Goal: Use online tool/utility: Use online tool/utility

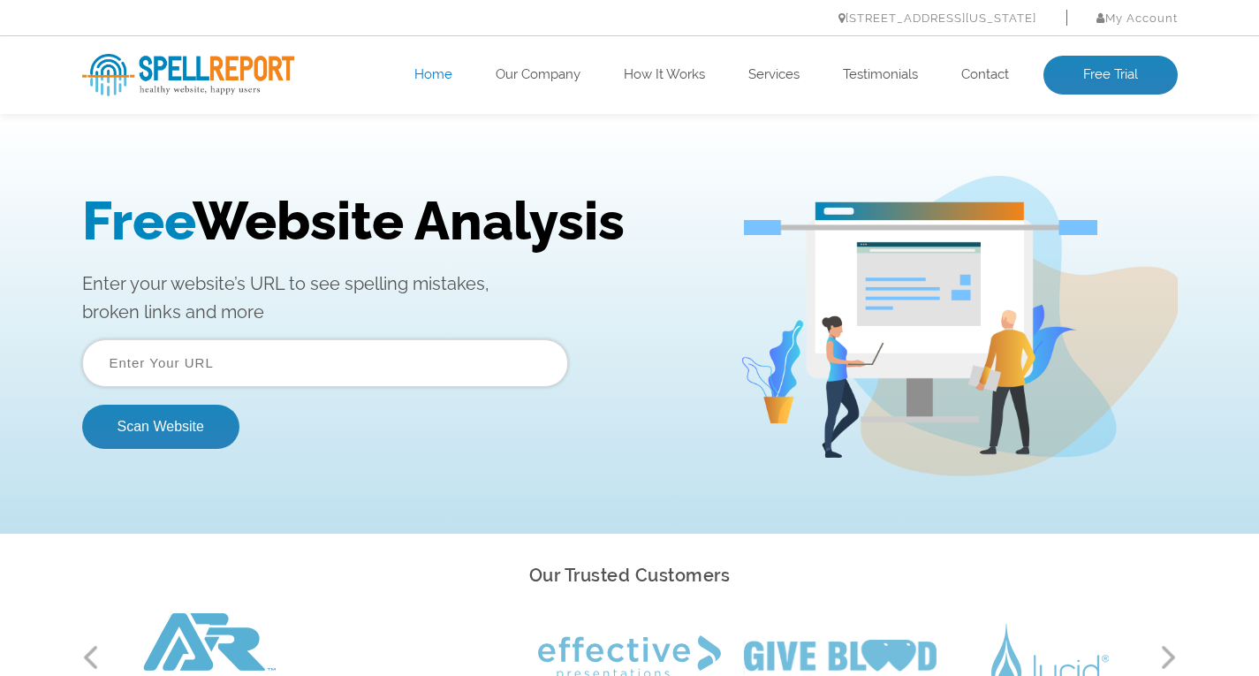
click at [336, 363] on input "text" at bounding box center [325, 363] width 486 height 48
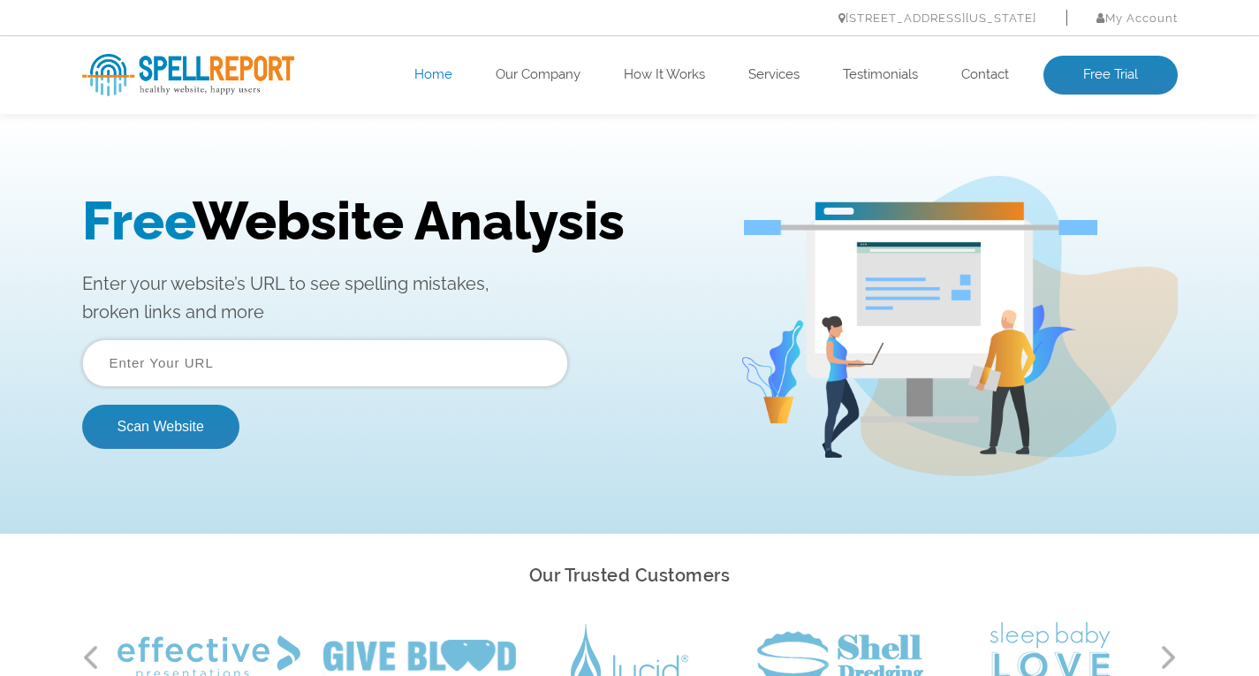
click at [335, 373] on input "text" at bounding box center [325, 363] width 486 height 48
click at [185, 412] on button "Scan Website" at bounding box center [160, 426] width 157 height 44
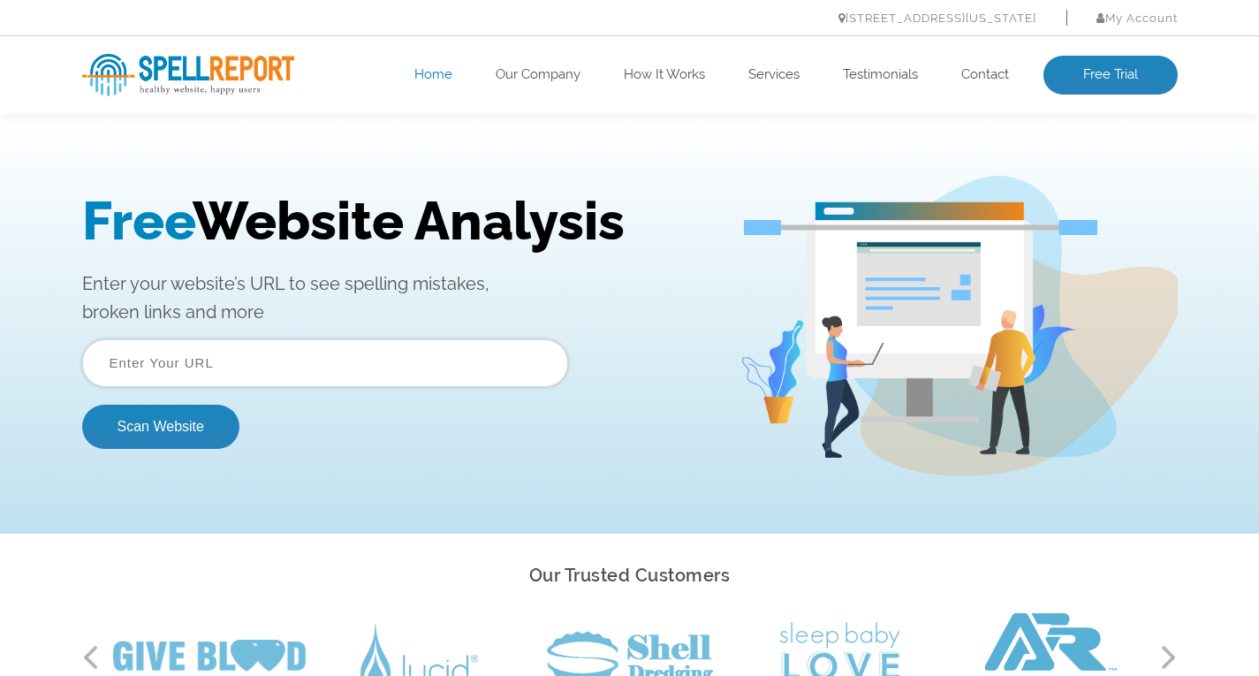
click at [299, 354] on input "text" at bounding box center [325, 363] width 486 height 48
paste input "https://www.expateaze.de/"
type input "https://www.expateaze.de/"
click at [130, 427] on button "Scan Website" at bounding box center [160, 426] width 157 height 44
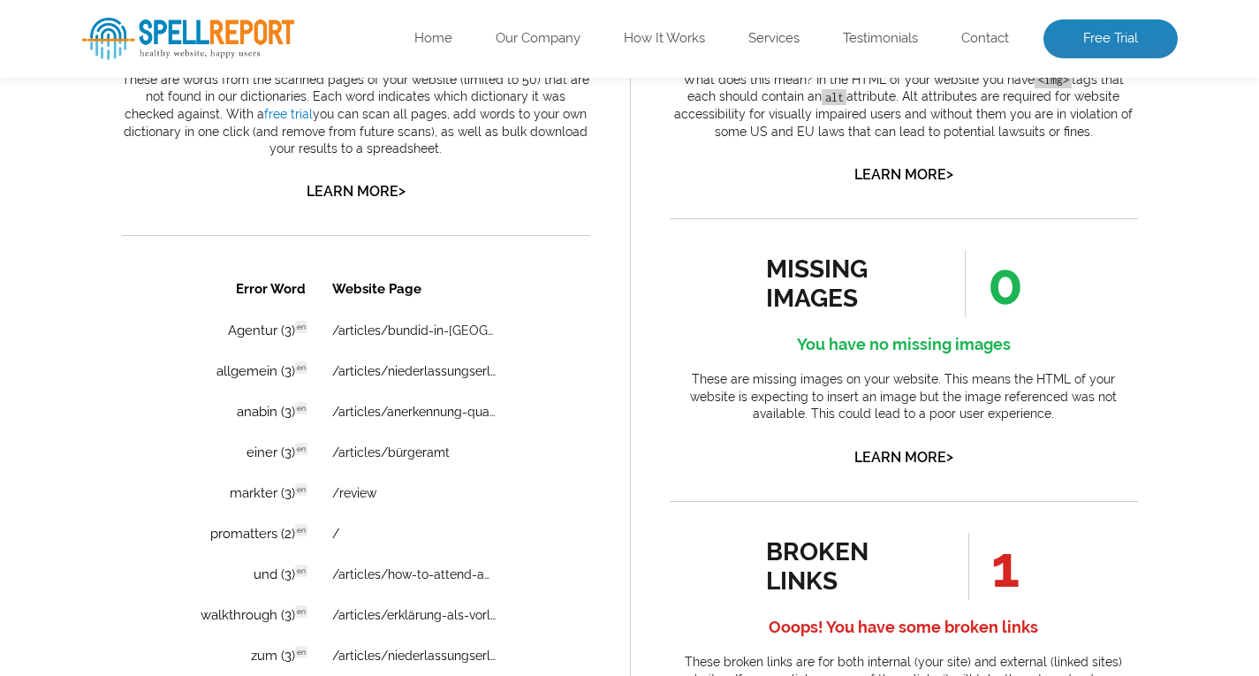
scroll to position [1148, 0]
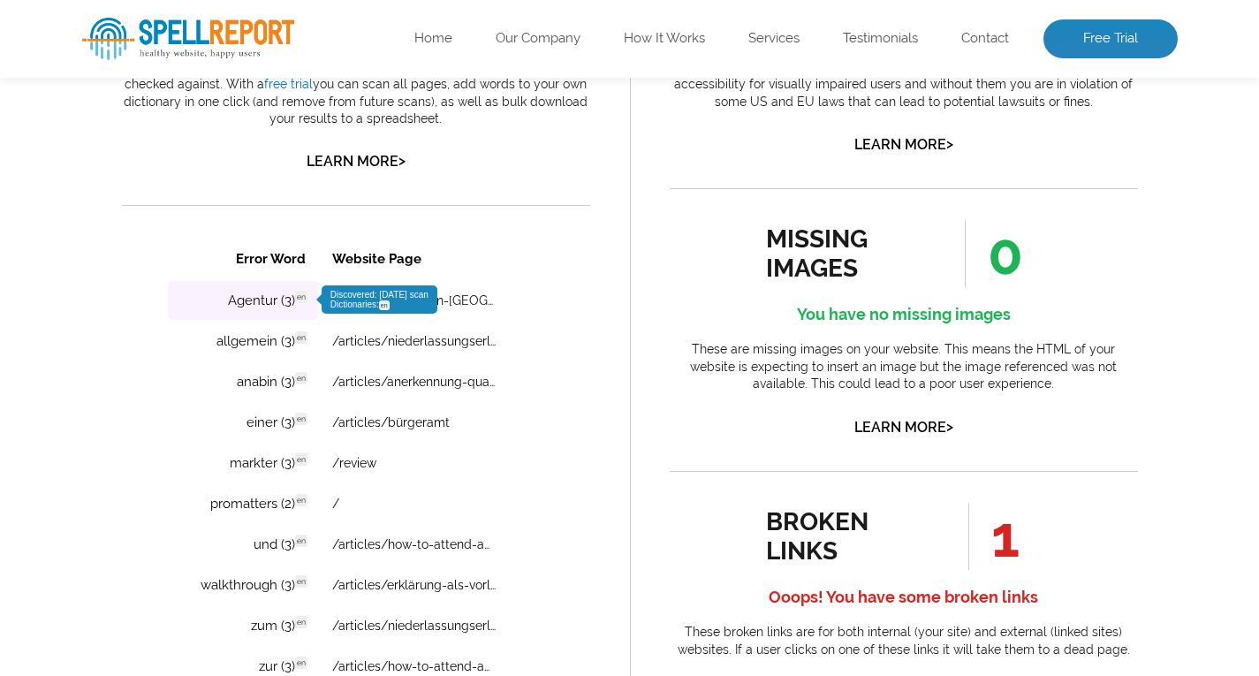
click at [369, 297] on span "Discovered: [DATE] scan Dictionaries: en" at bounding box center [378, 299] width 98 height 19
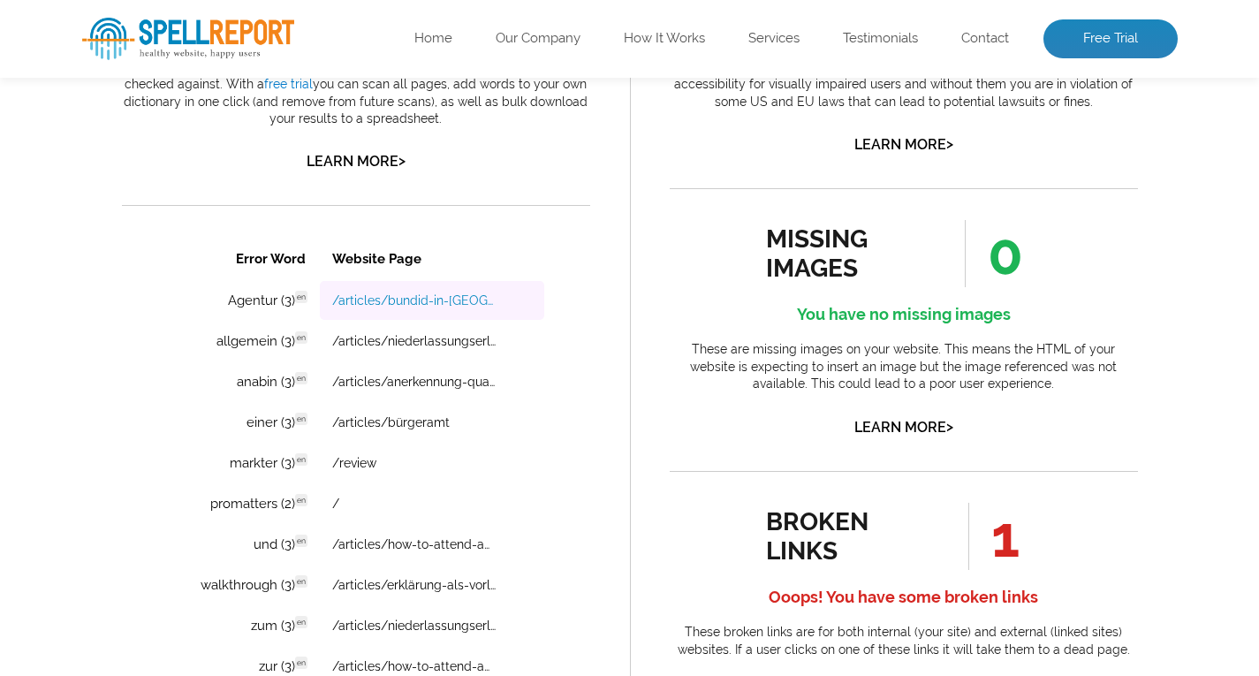
click at [397, 295] on link "/articles/bundid-in-[GEOGRAPHIC_DATA]-(2025)-what-it-is-how-to-set-it-up-and-wh…" at bounding box center [412, 300] width 163 height 14
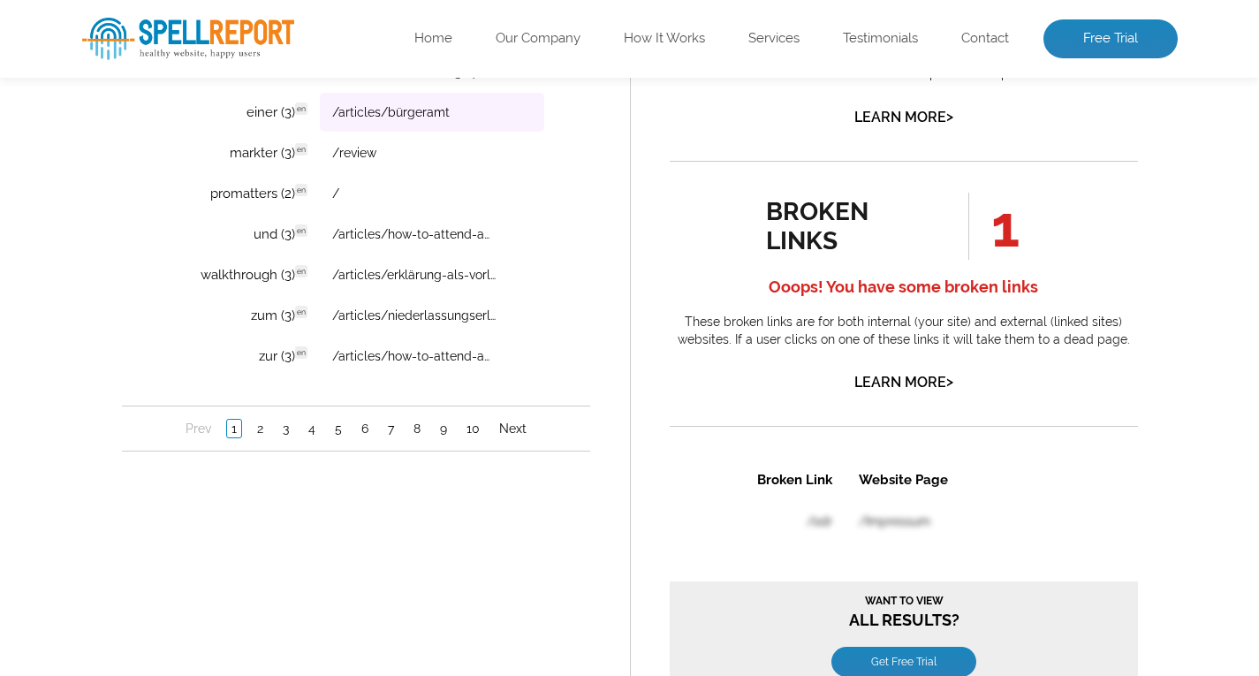
scroll to position [1501, 0]
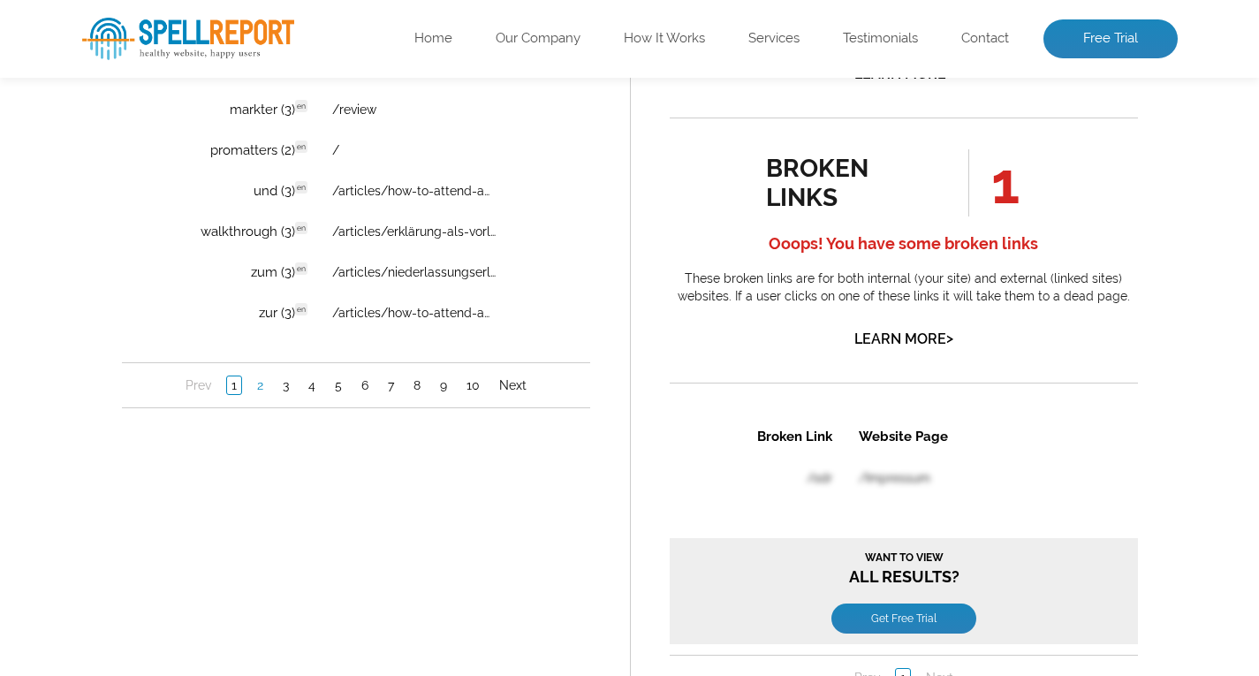
click at [252, 380] on link "2" at bounding box center [259, 386] width 15 height 18
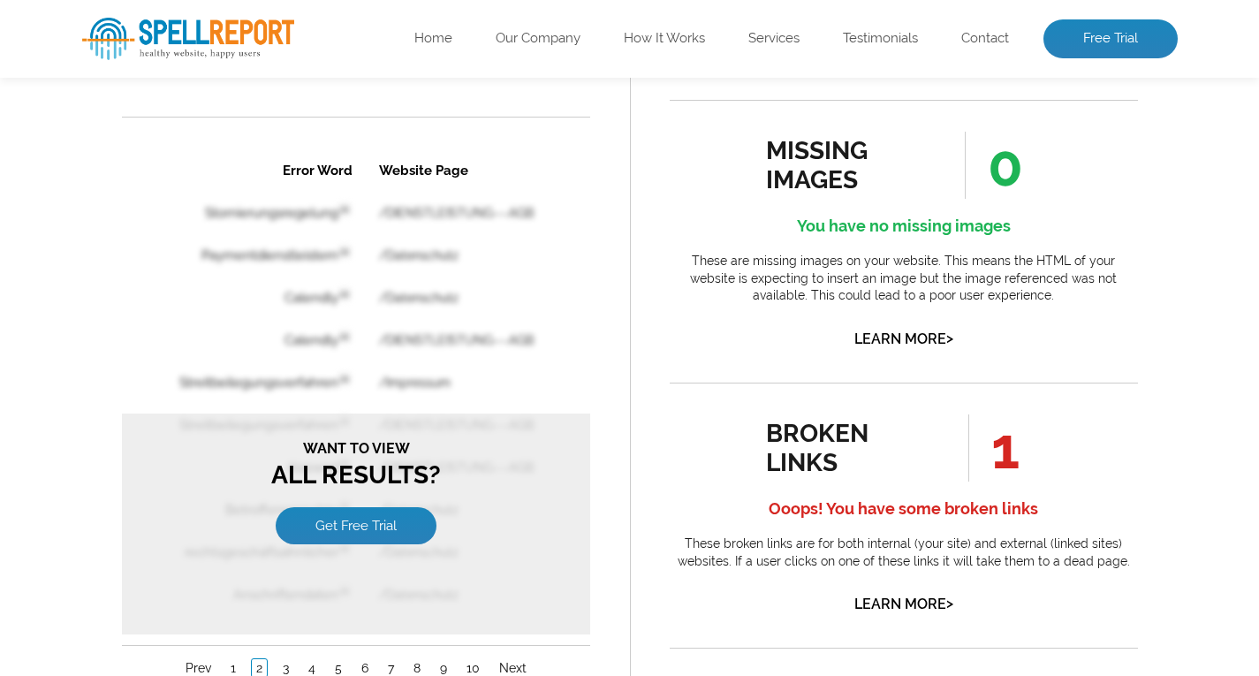
scroll to position [1590, 0]
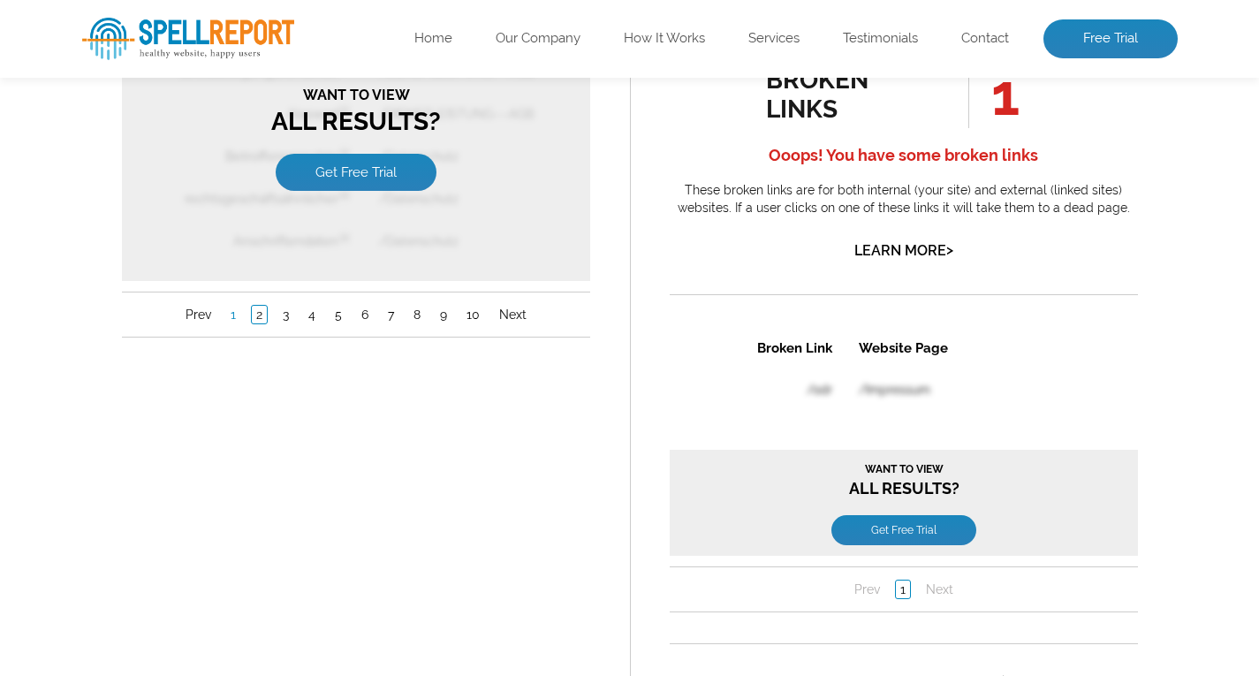
click at [236, 318] on link "1" at bounding box center [232, 315] width 14 height 18
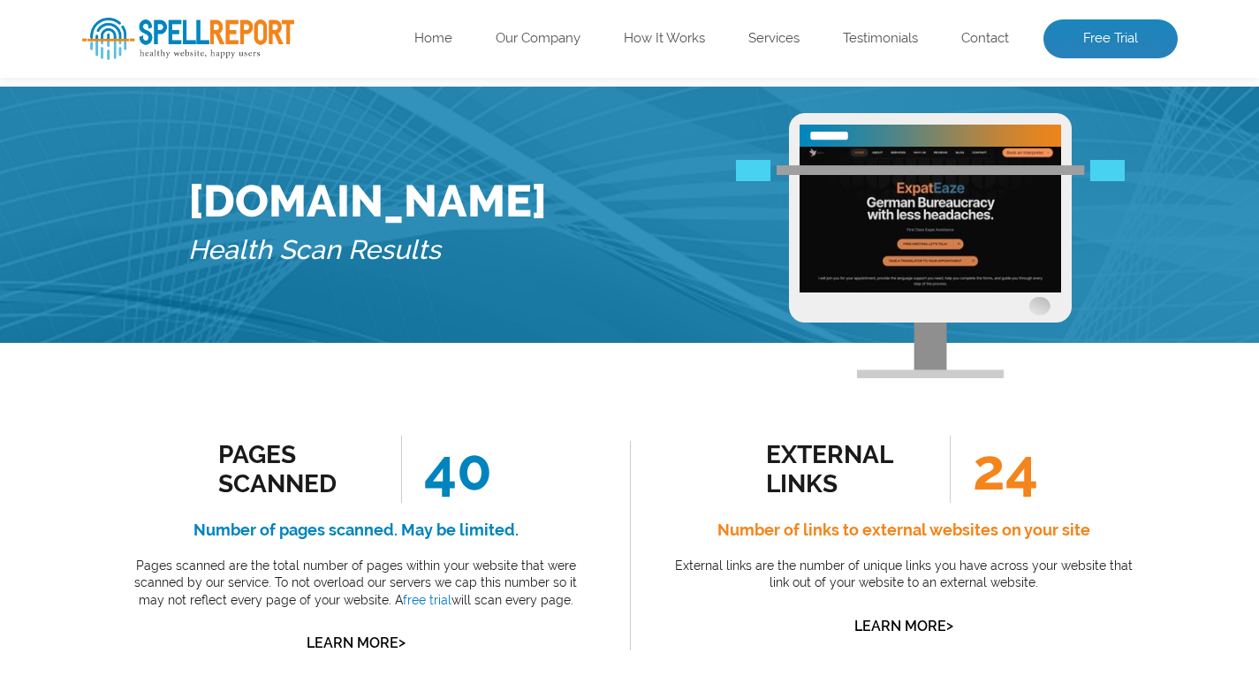
scroll to position [0, 0]
